Goal: Task Accomplishment & Management: Use online tool/utility

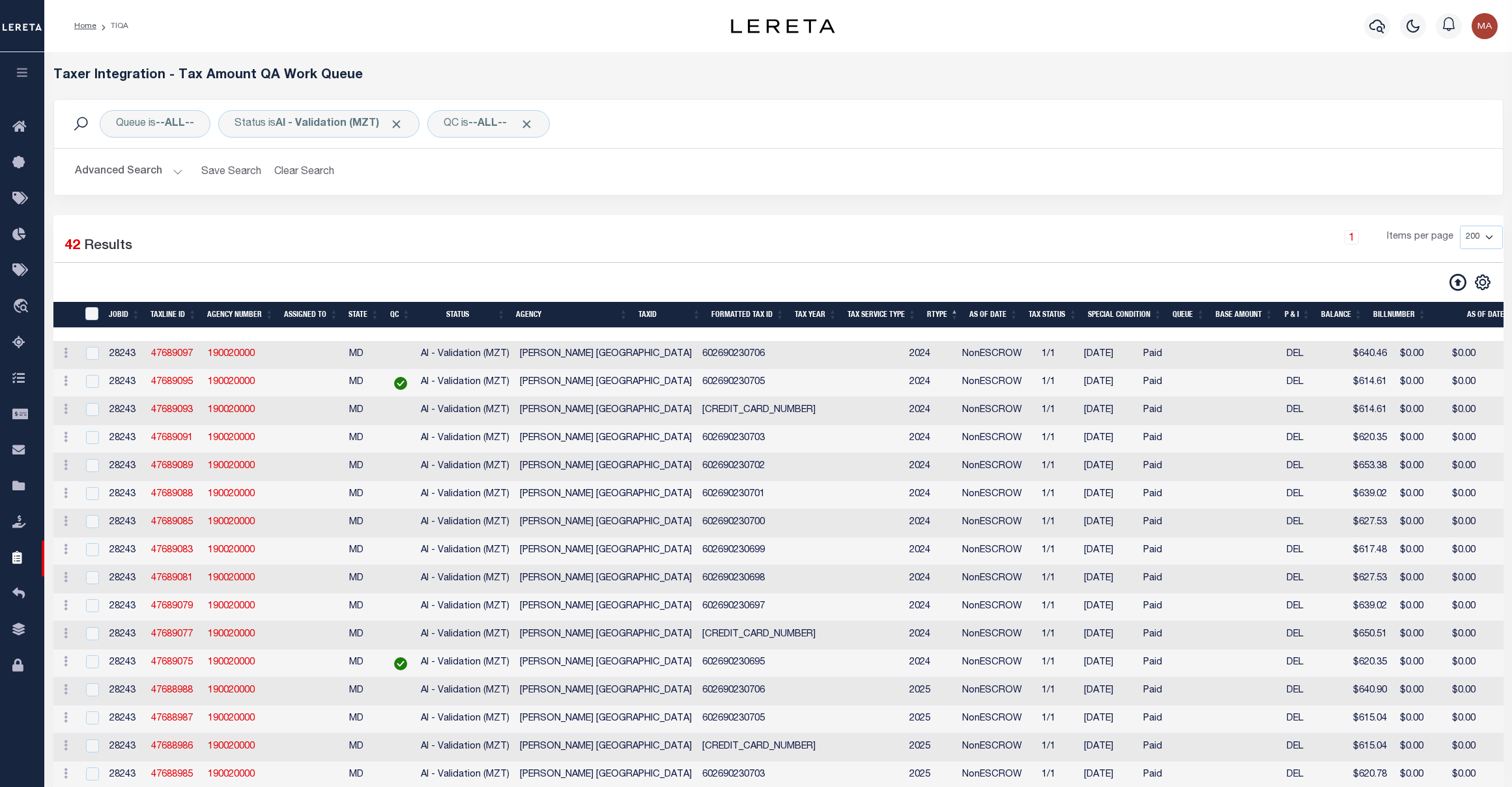
select select "200"
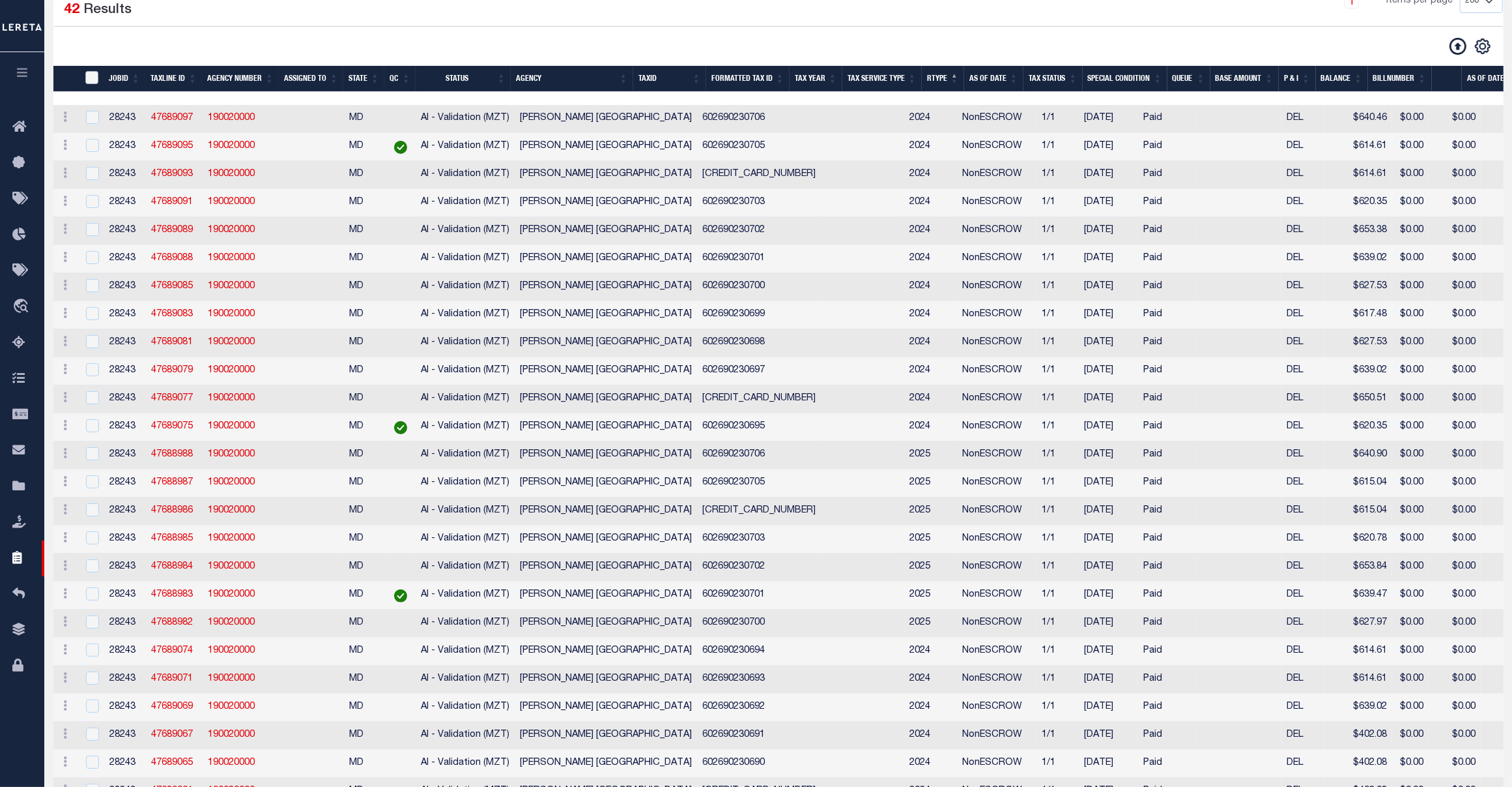
click at [90, 77] on input "TaxID" at bounding box center [92, 77] width 13 height 13
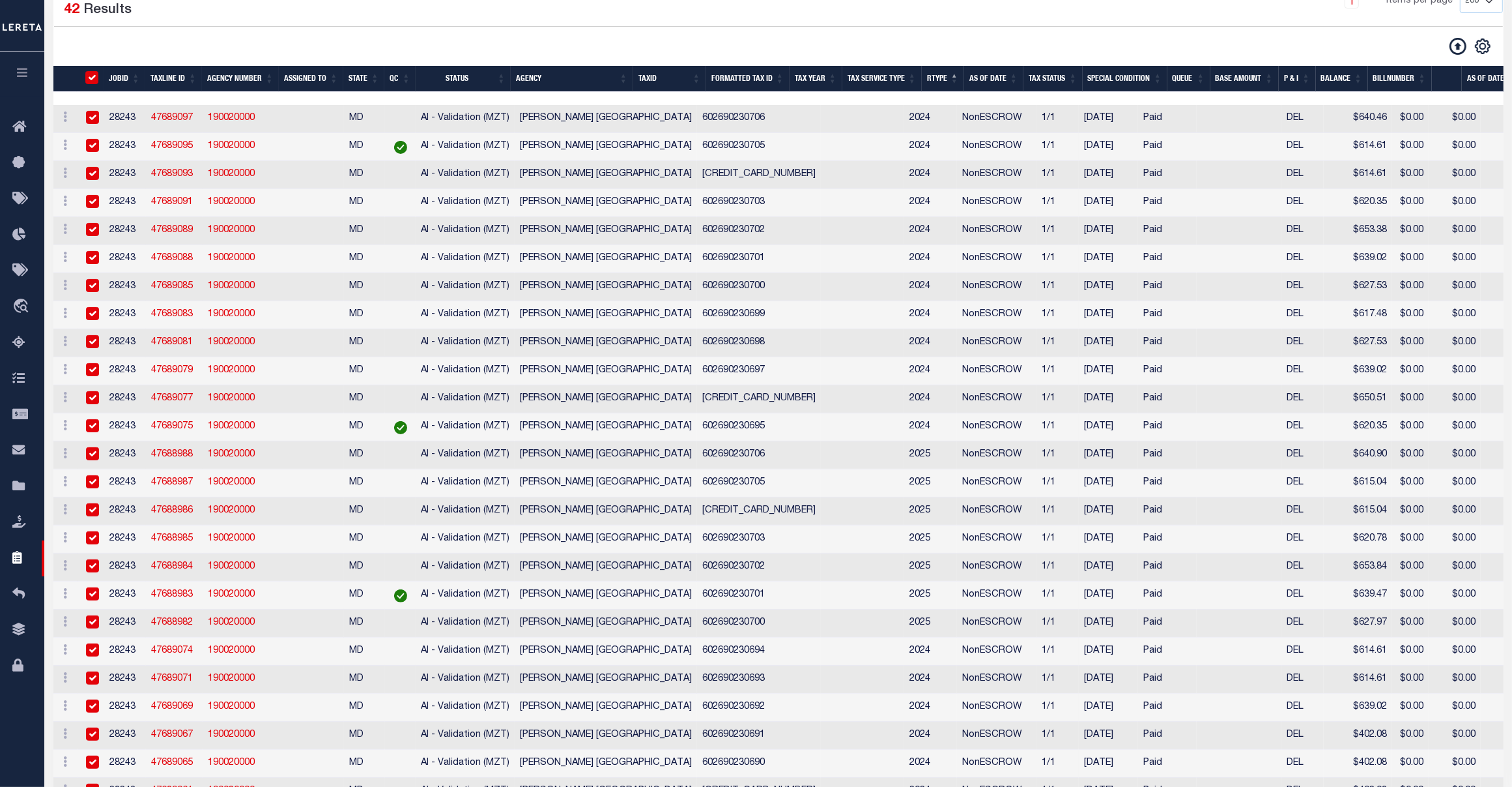
checkbox input "true"
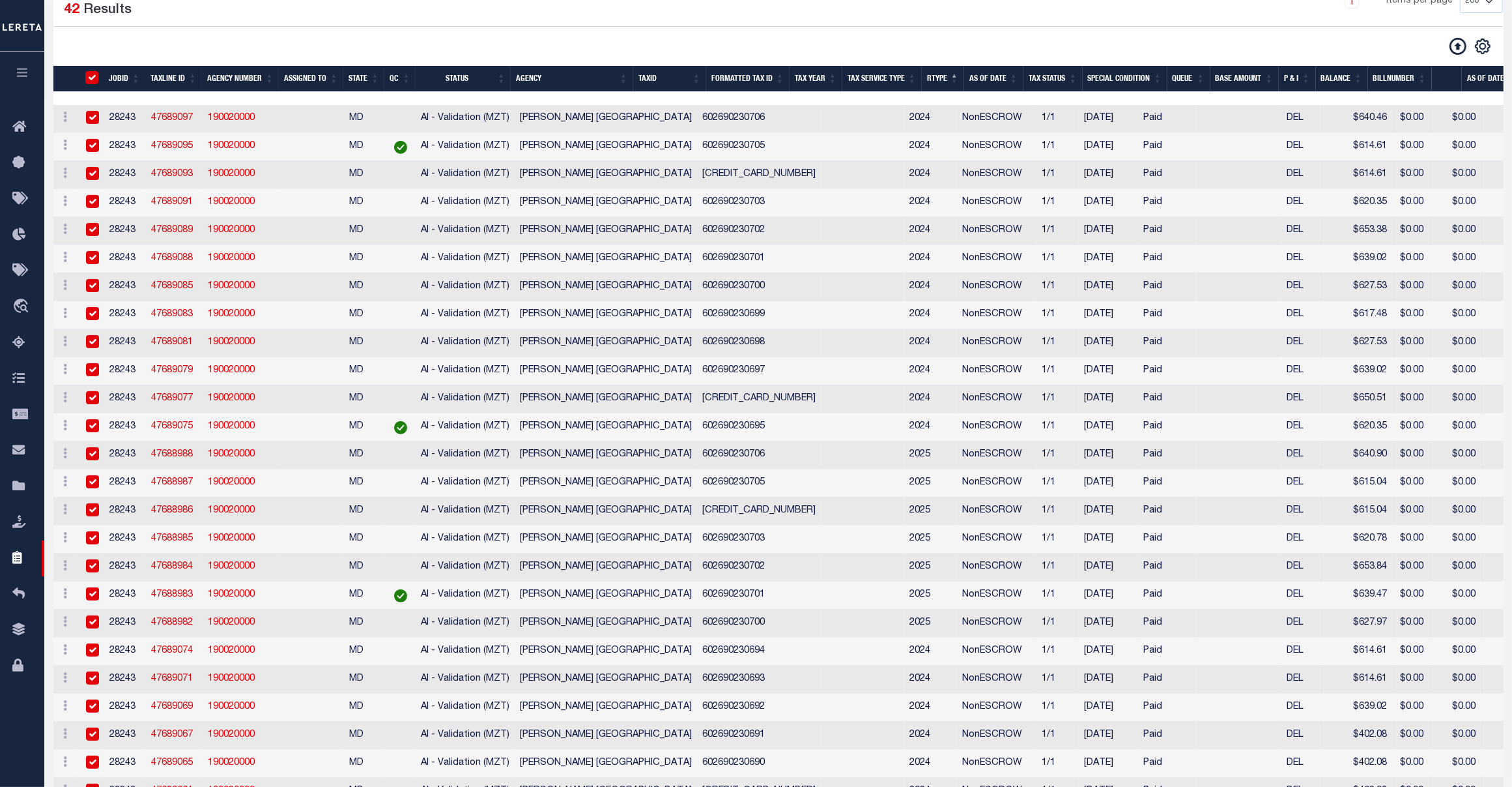
checkbox input "true"
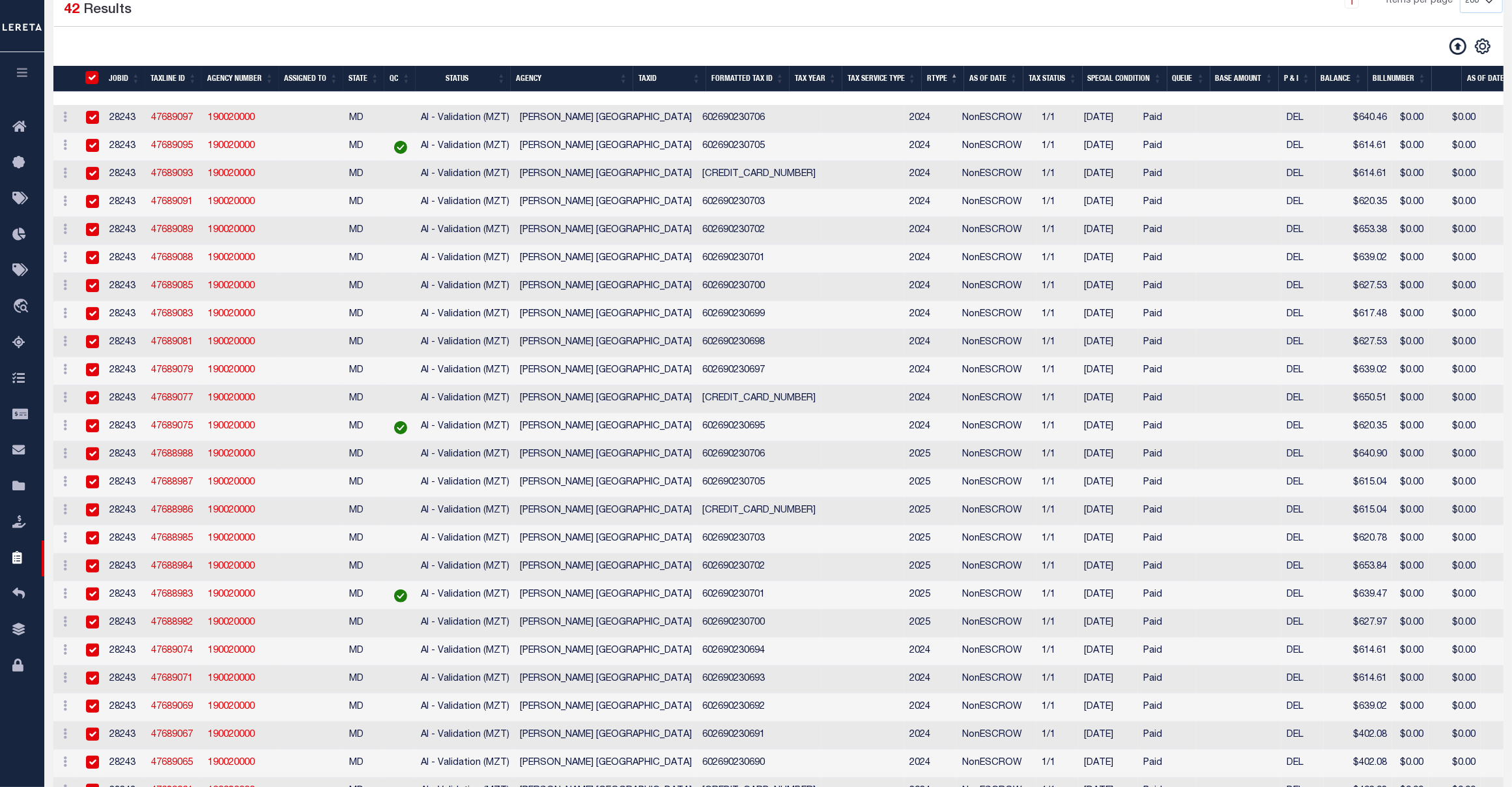
checkbox input "true"
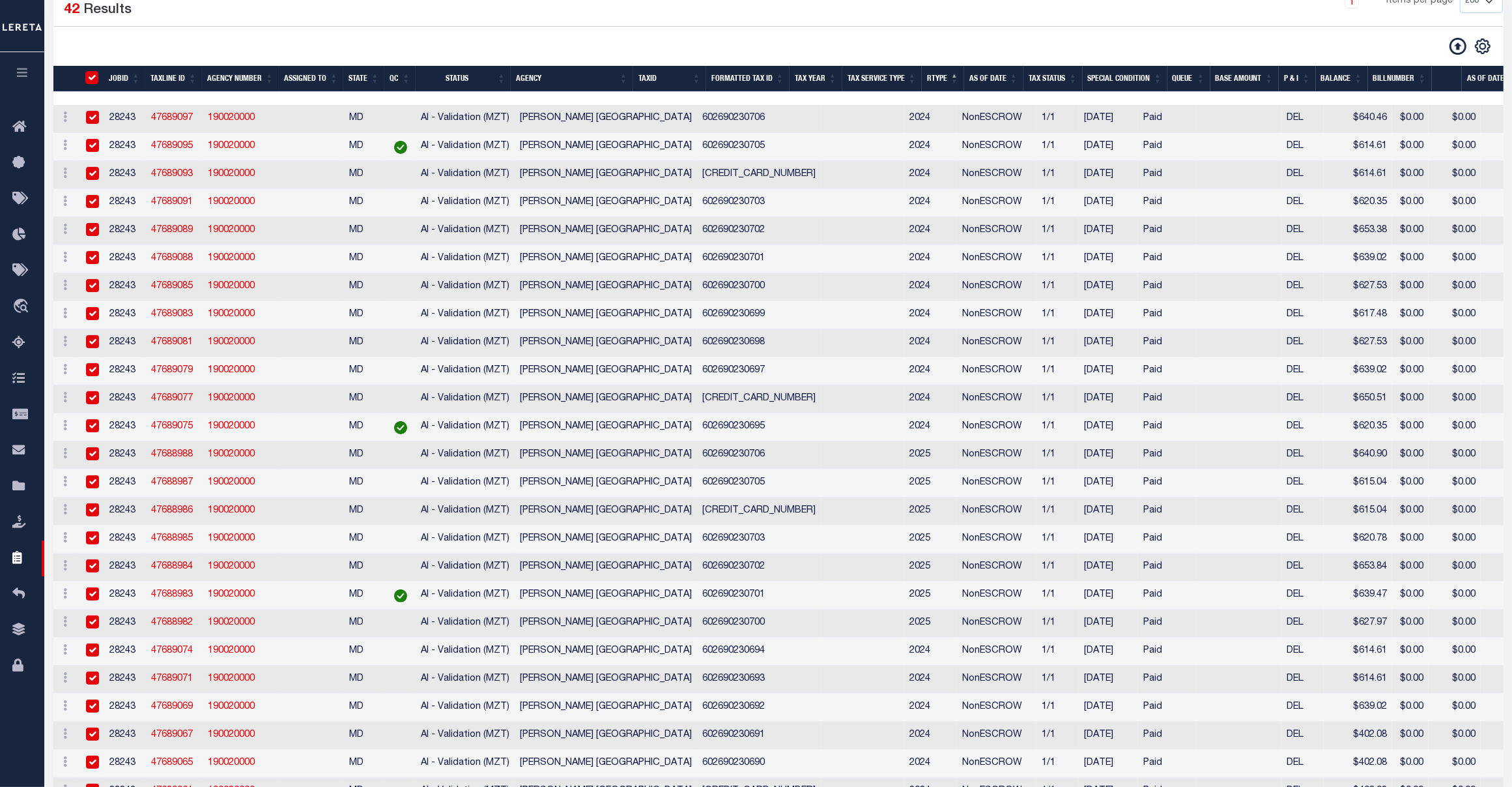
checkbox input "true"
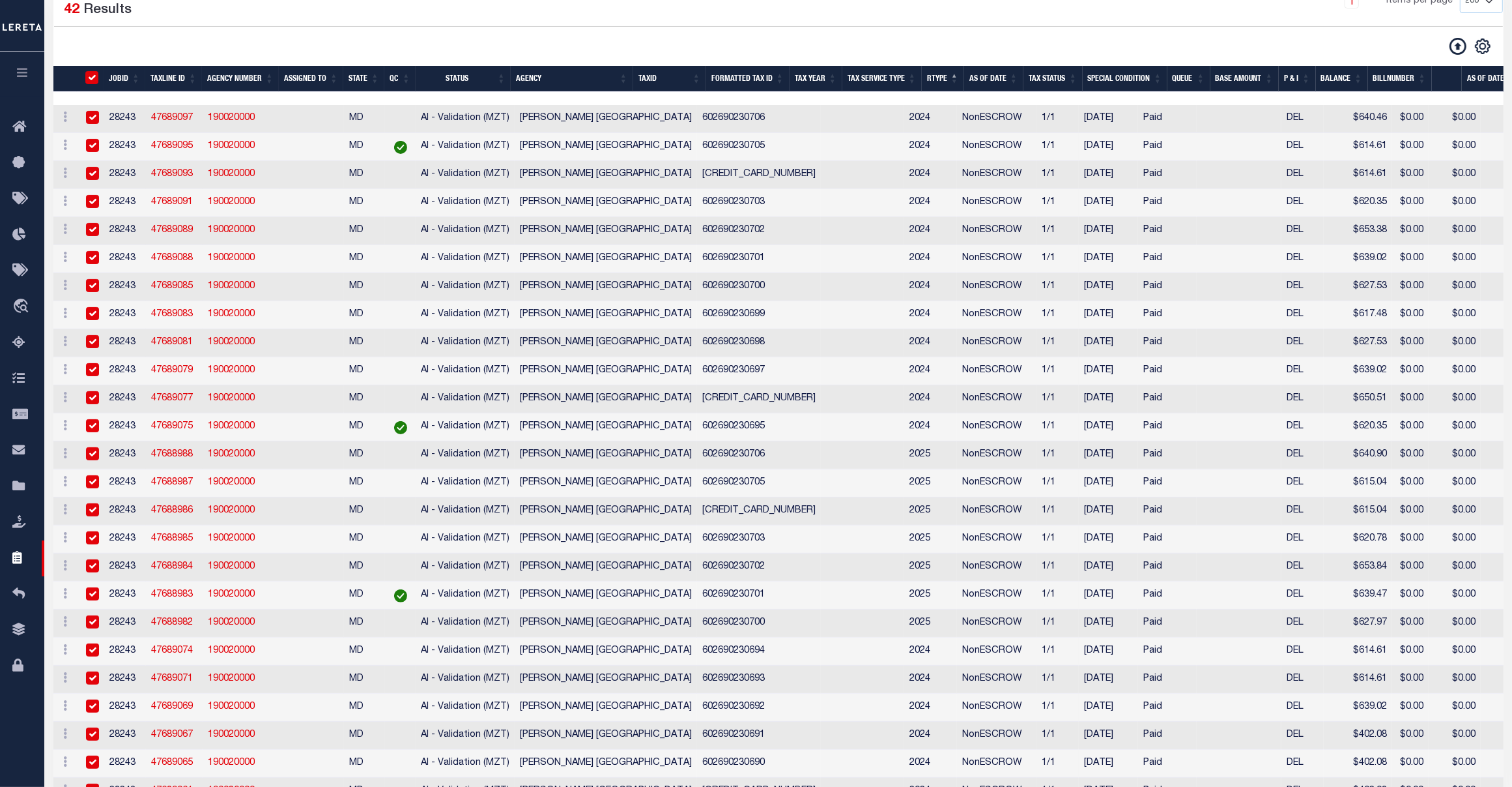
checkbox input "true"
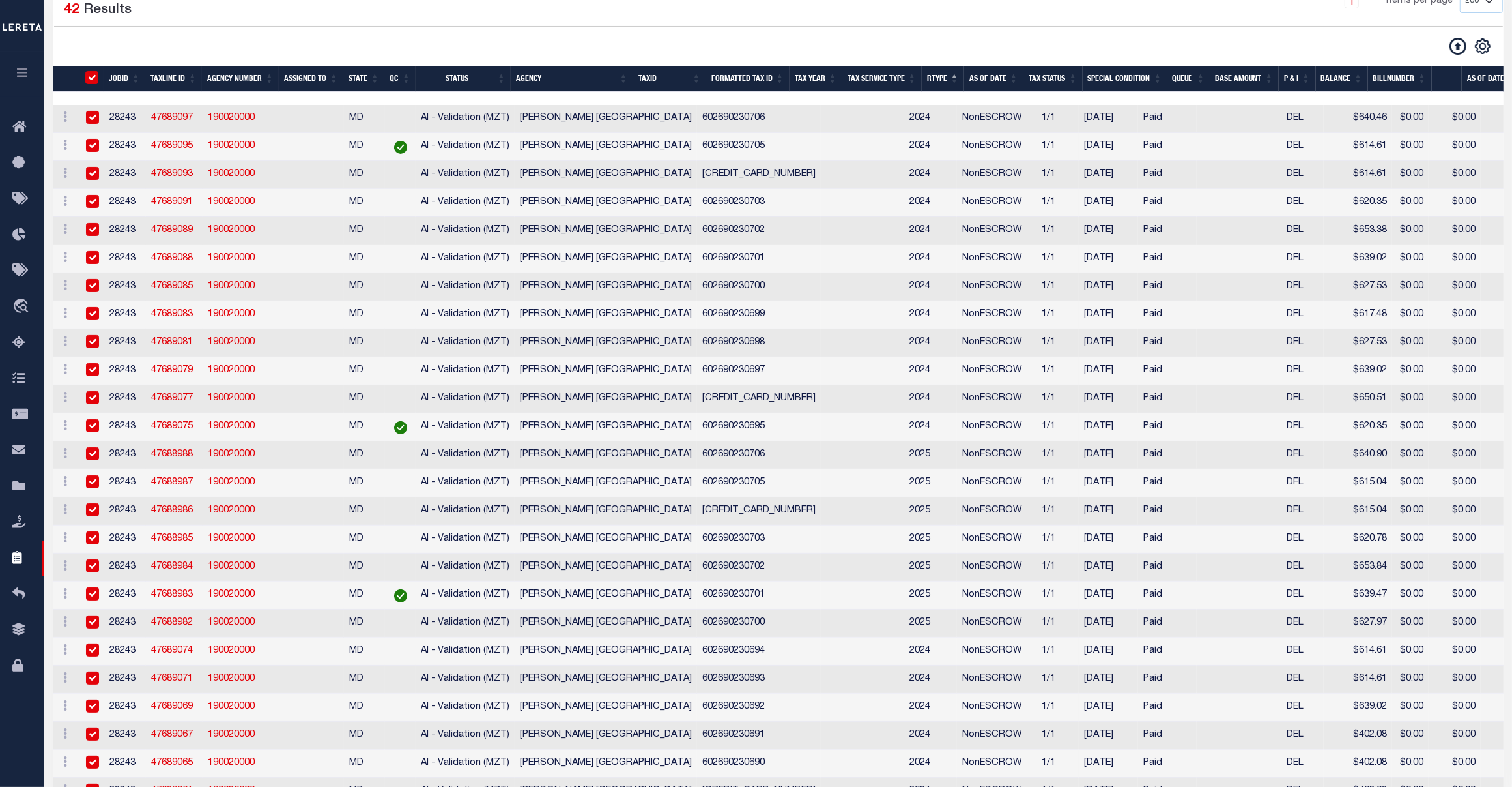
checkbox input "true"
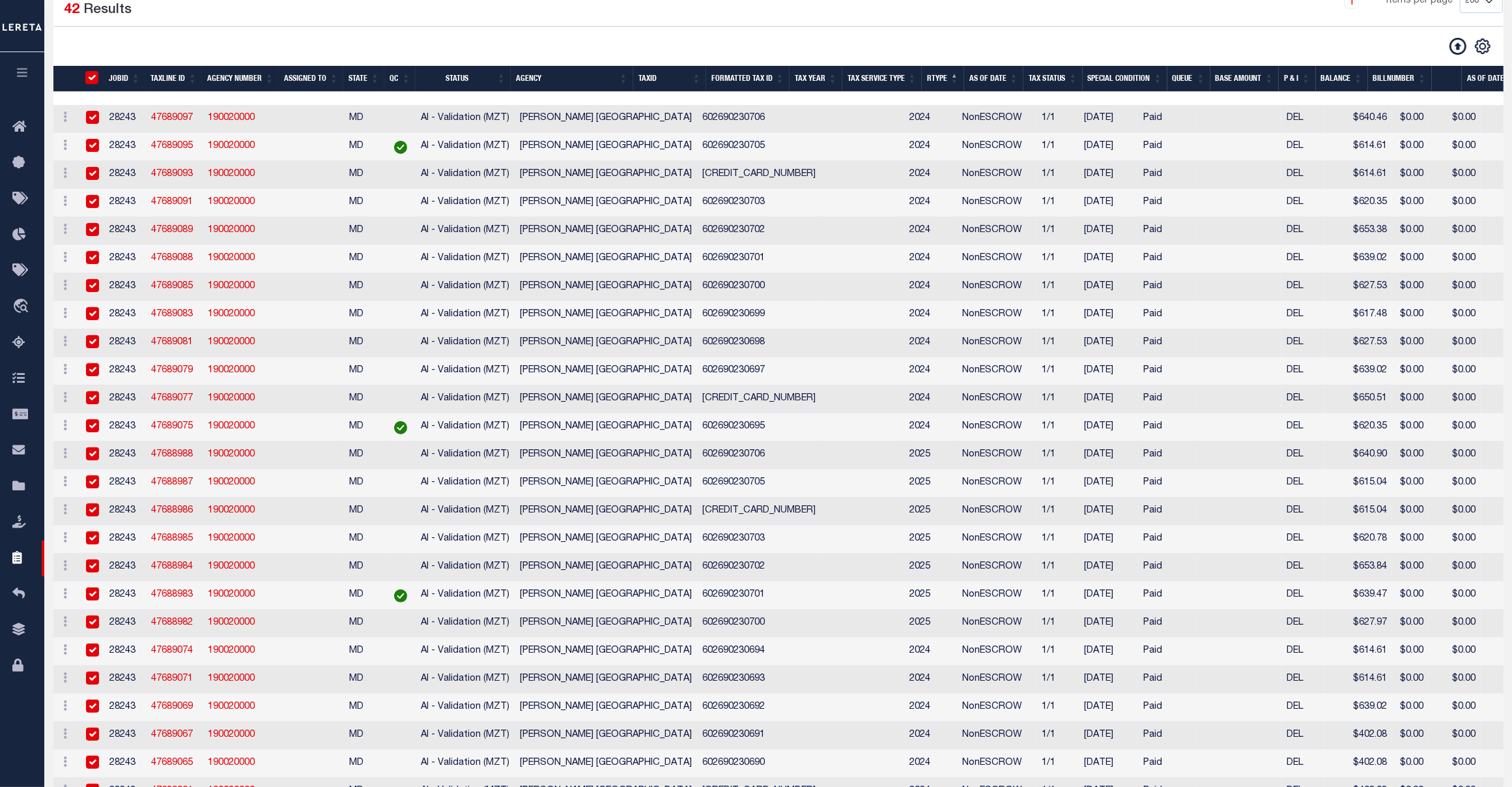
checkbox input "true"
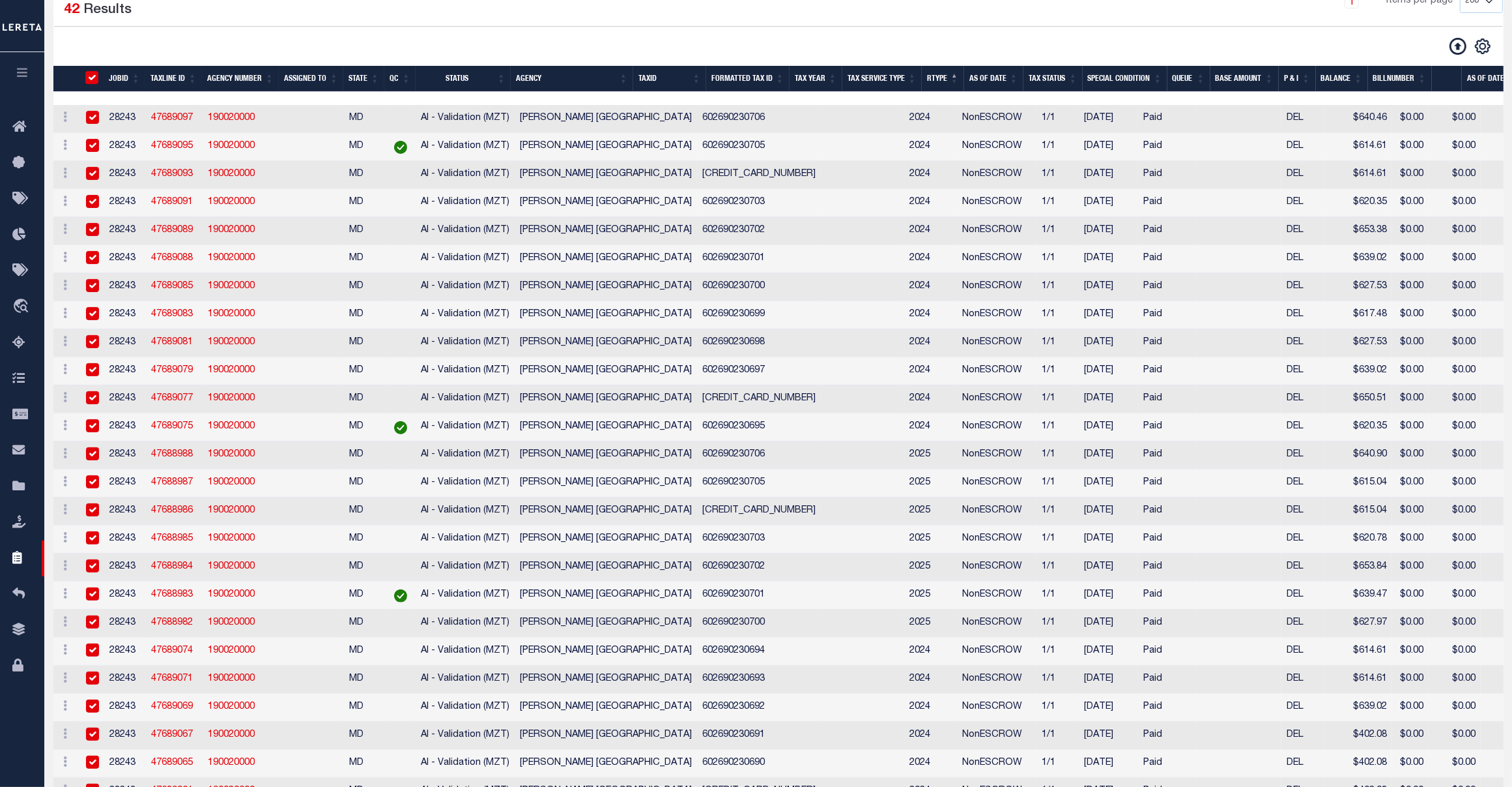
checkbox input "true"
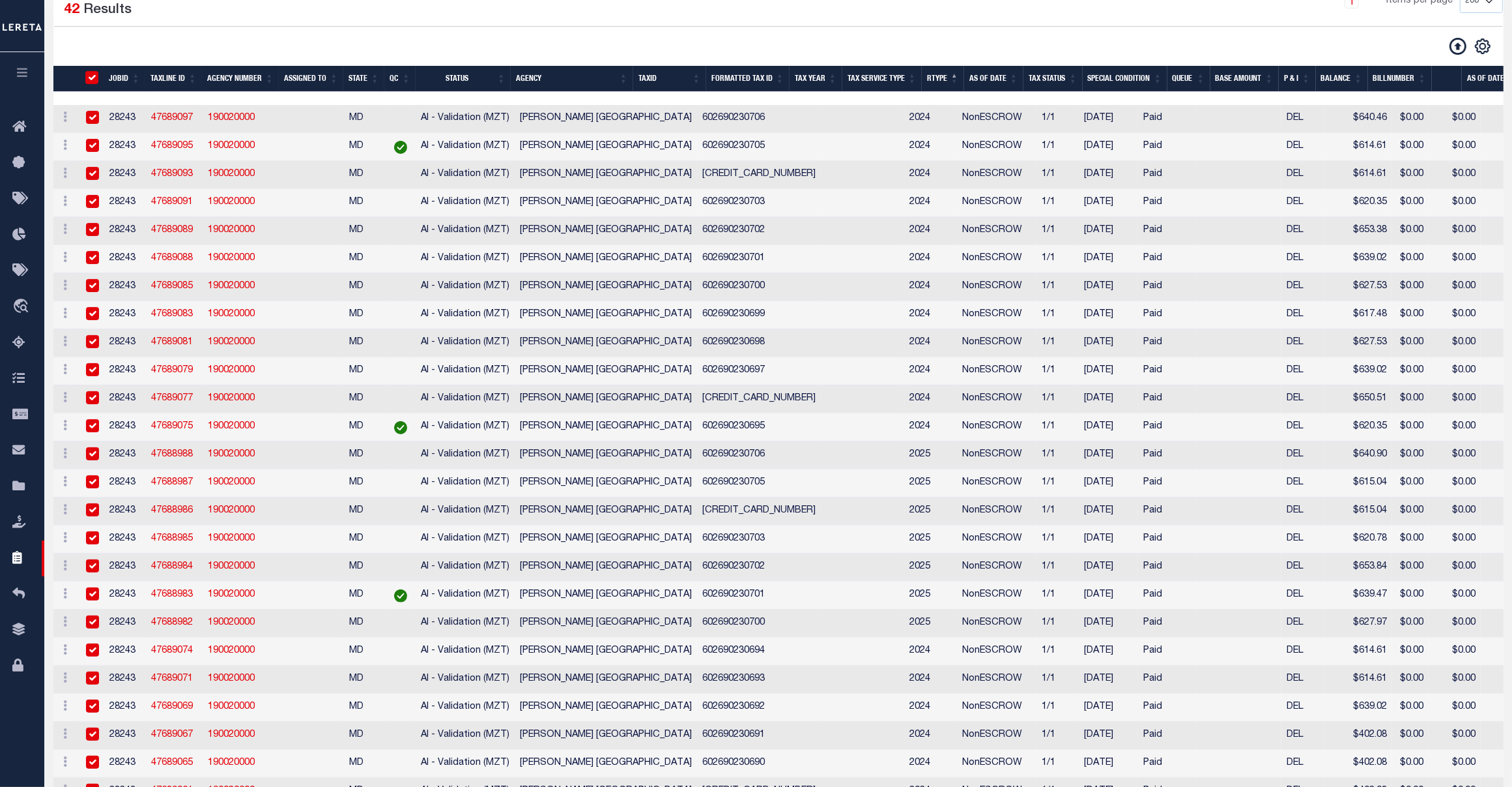
checkbox input "true"
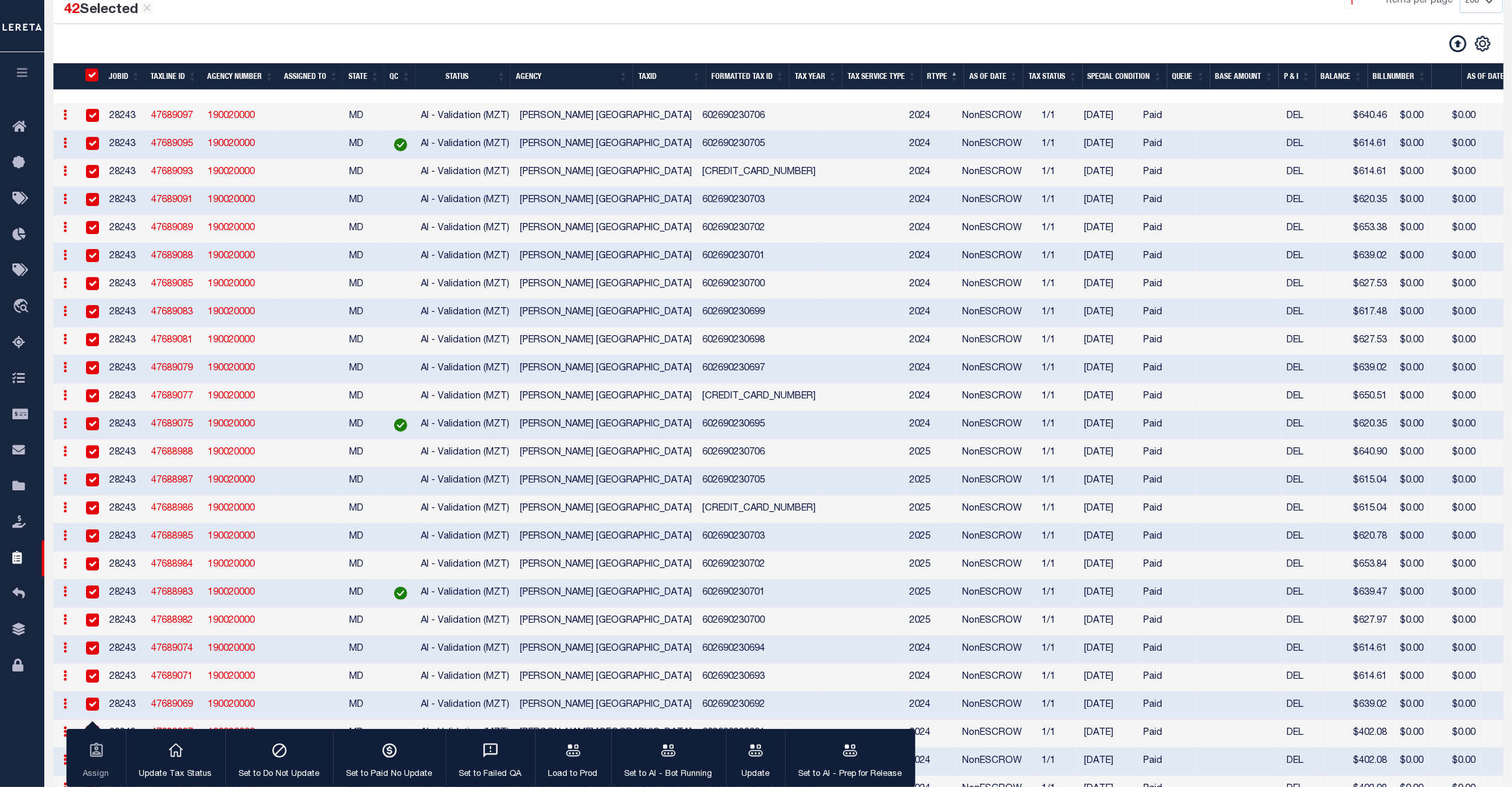
scroll to position [236, 0]
click at [676, 747] on div "button" at bounding box center [668, 751] width 33 height 33
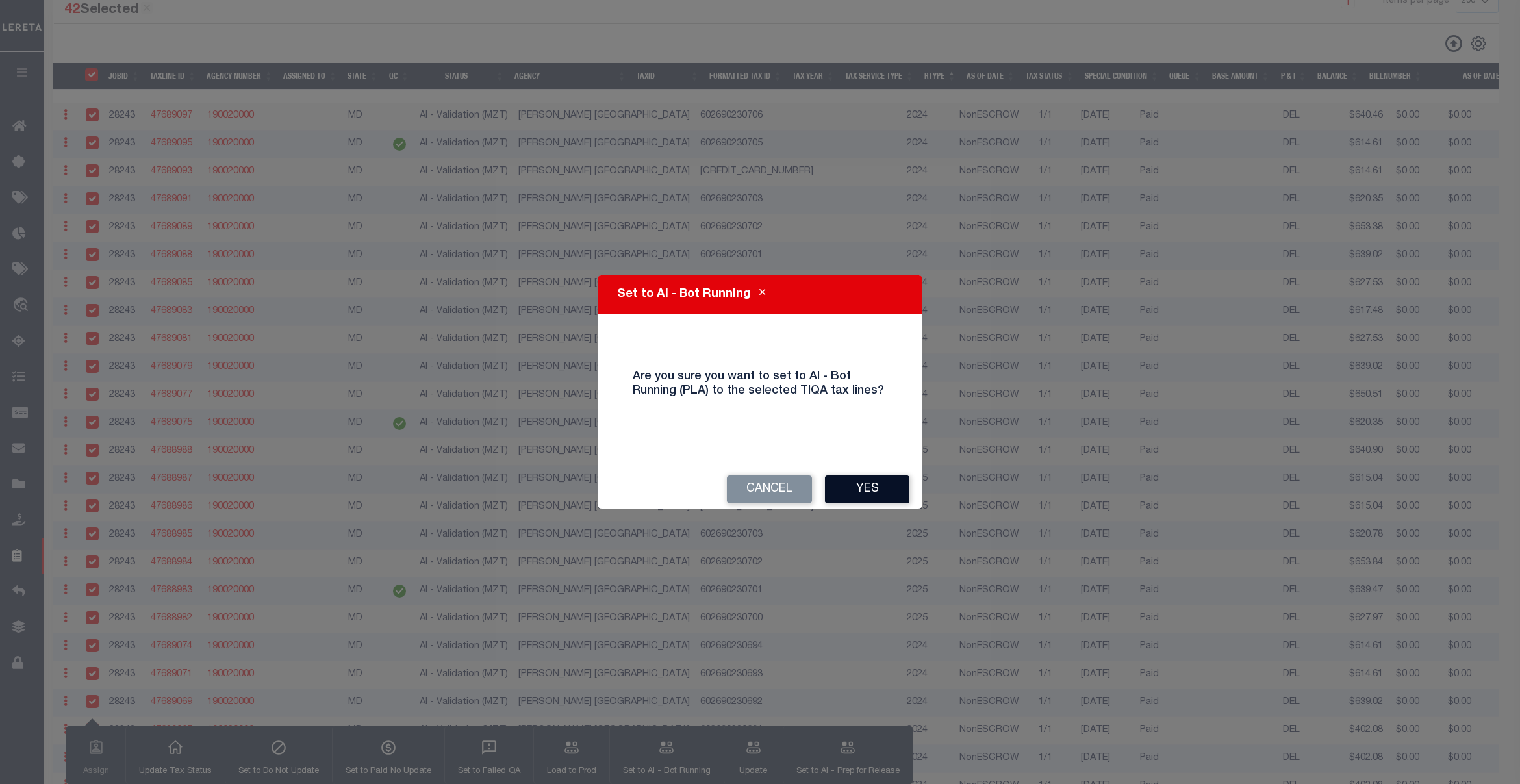
click at [865, 482] on button "Yes" at bounding box center [867, 489] width 84 height 28
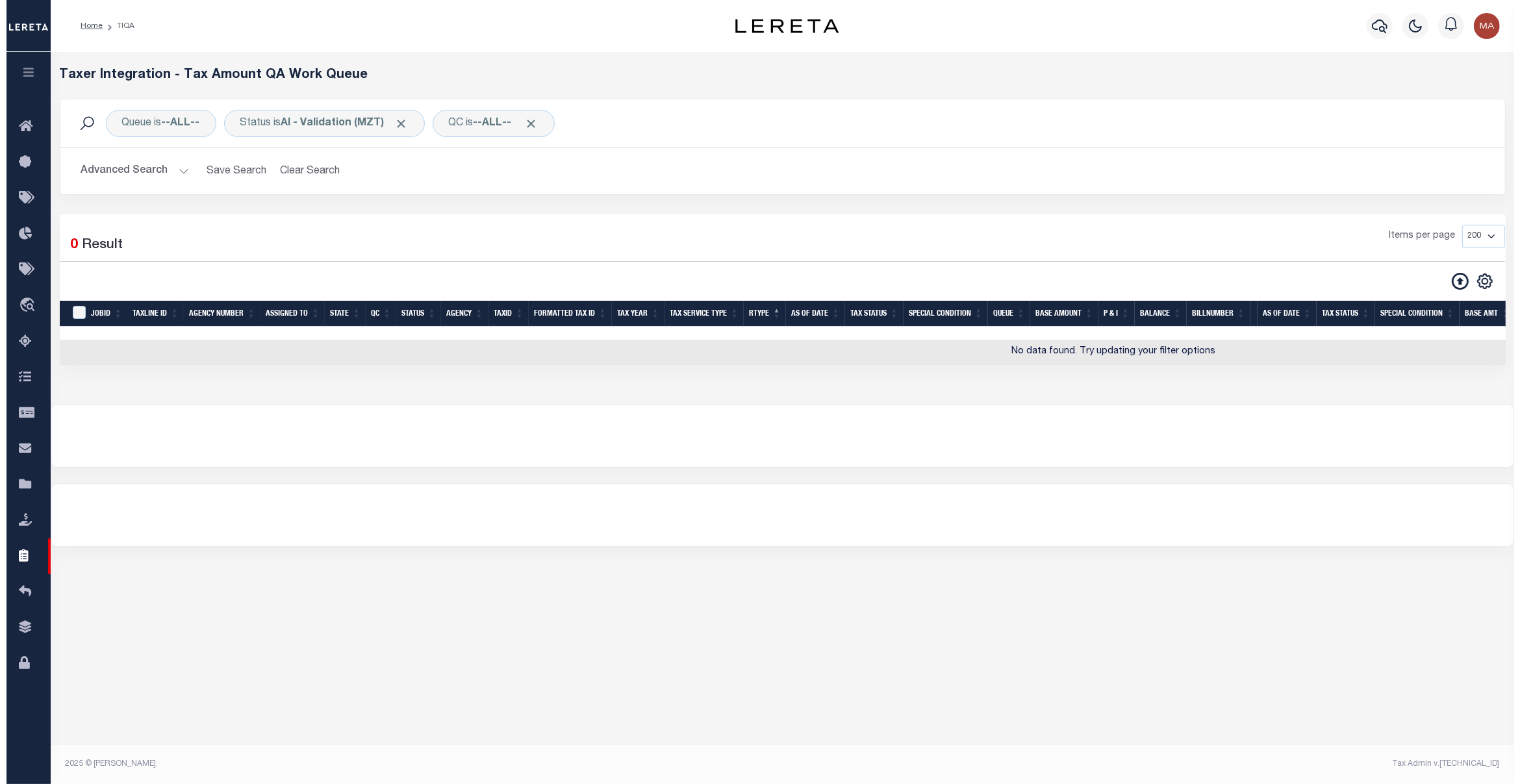
scroll to position [0, 0]
